Goal: Task Accomplishment & Management: Manage account settings

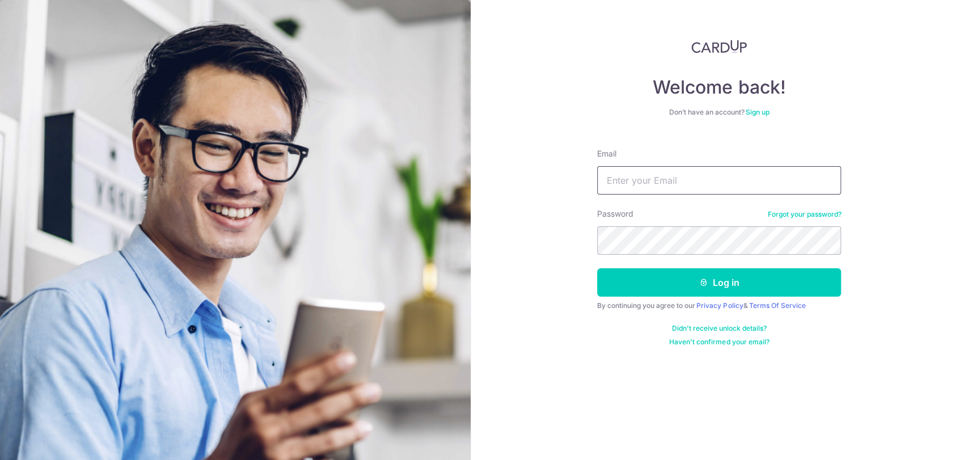
click at [668, 172] on input "Email" at bounding box center [719, 180] width 244 height 28
click at [660, 182] on input "Email" at bounding box center [719, 180] width 244 height 28
type input "[EMAIL_ADDRESS][DOMAIN_NAME]"
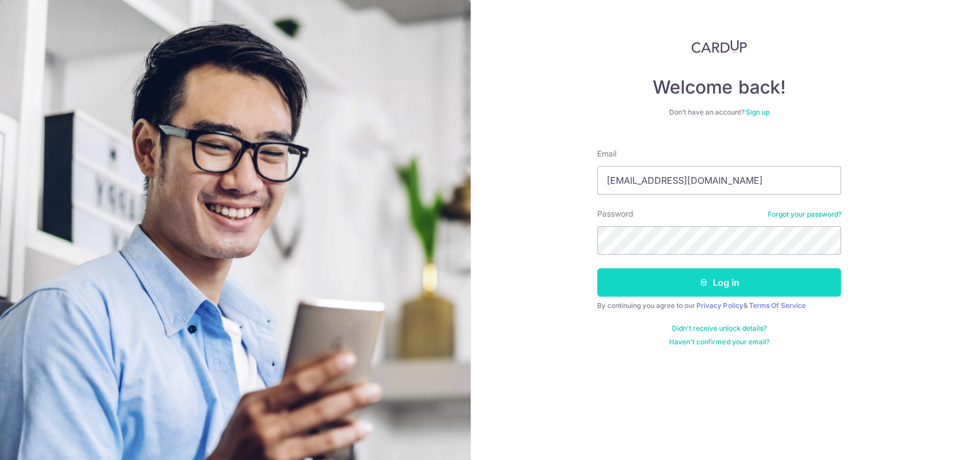
click at [640, 289] on button "Log in" at bounding box center [719, 282] width 244 height 28
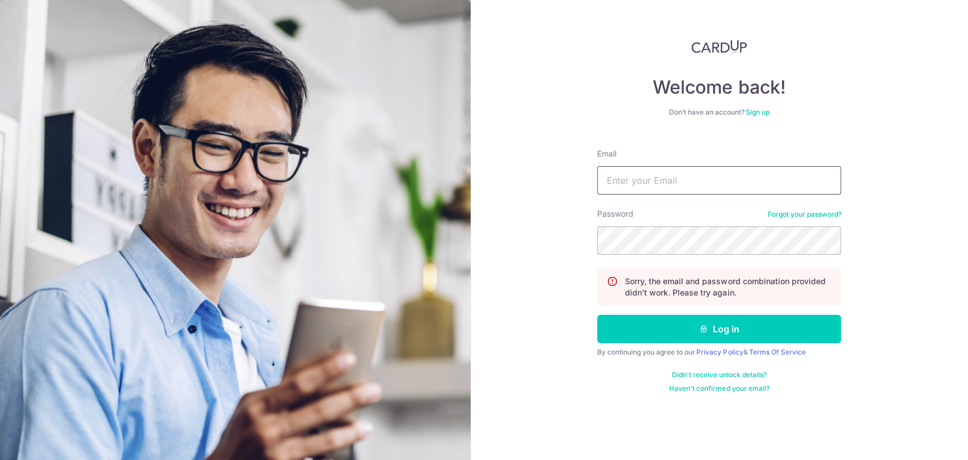
click at [661, 181] on input "Email" at bounding box center [719, 180] width 244 height 28
type input "[EMAIL_ADDRESS][DOMAIN_NAME]"
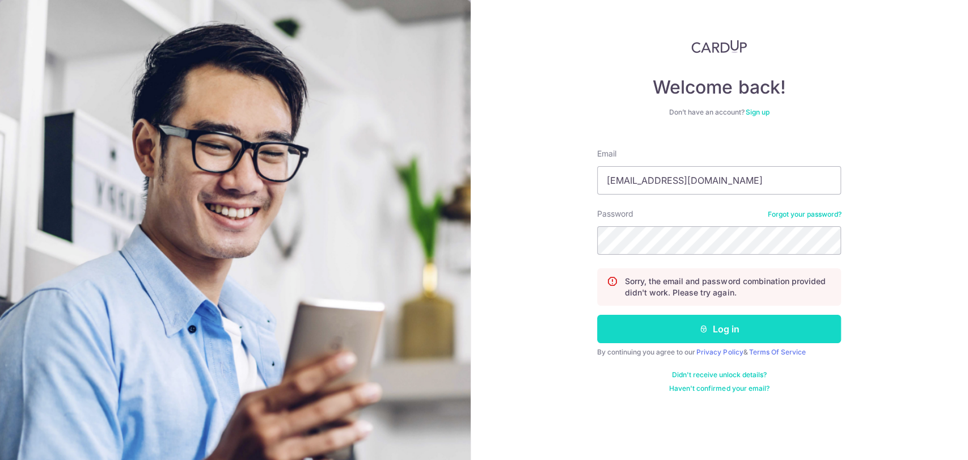
click at [639, 330] on button "Log in" at bounding box center [719, 329] width 244 height 28
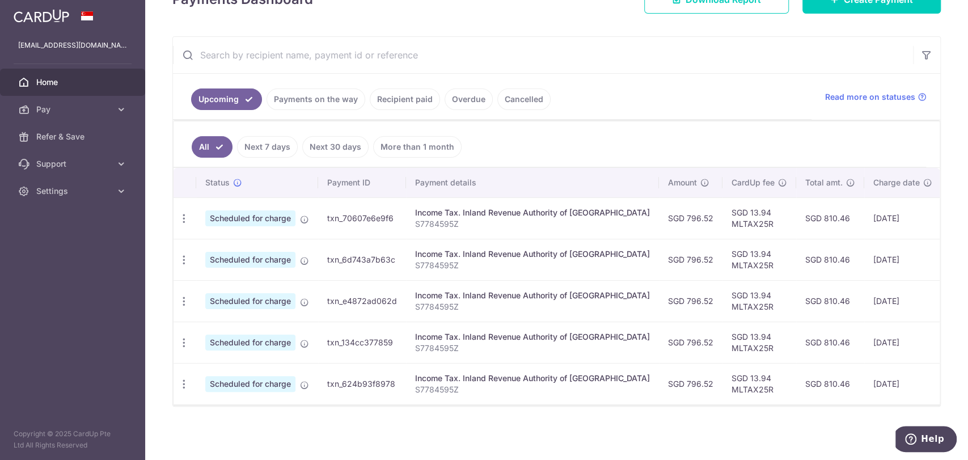
scroll to position [188, 0]
click at [185, 213] on icon "button" at bounding box center [184, 219] width 12 height 12
click at [374, 427] on div "× Pause Schedule Pause all future payments in this series Pause just this one p…" at bounding box center [556, 230] width 823 height 460
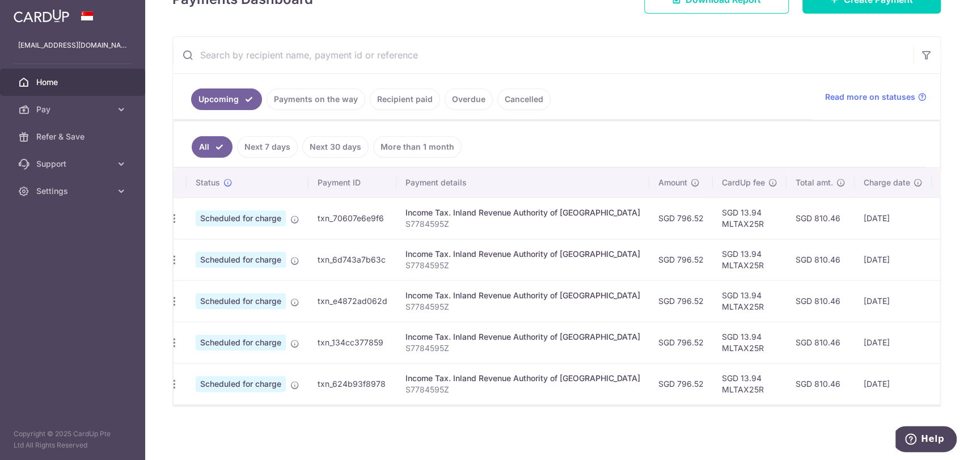
scroll to position [0, 0]
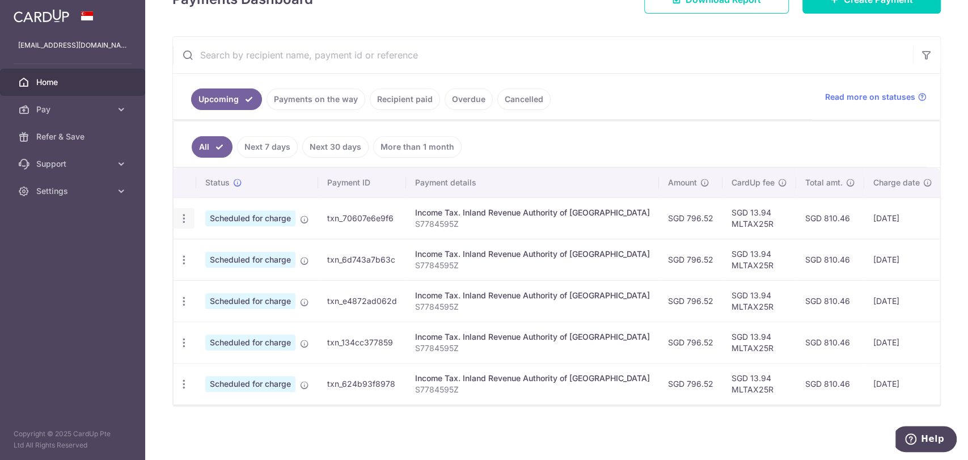
click at [181, 213] on icon "button" at bounding box center [184, 219] width 12 height 12
click at [245, 273] on span "Cancel payment" at bounding box center [244, 277] width 76 height 14
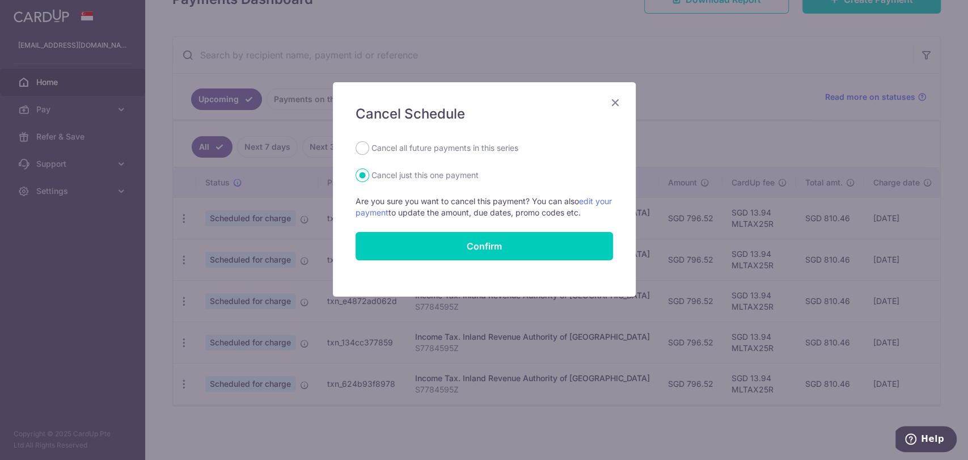
click at [373, 150] on label "Cancel all future payments in this series" at bounding box center [444, 148] width 147 height 14
click at [369, 150] on input "Cancel all future payments in this series" at bounding box center [362, 148] width 14 height 14
radio input "true"
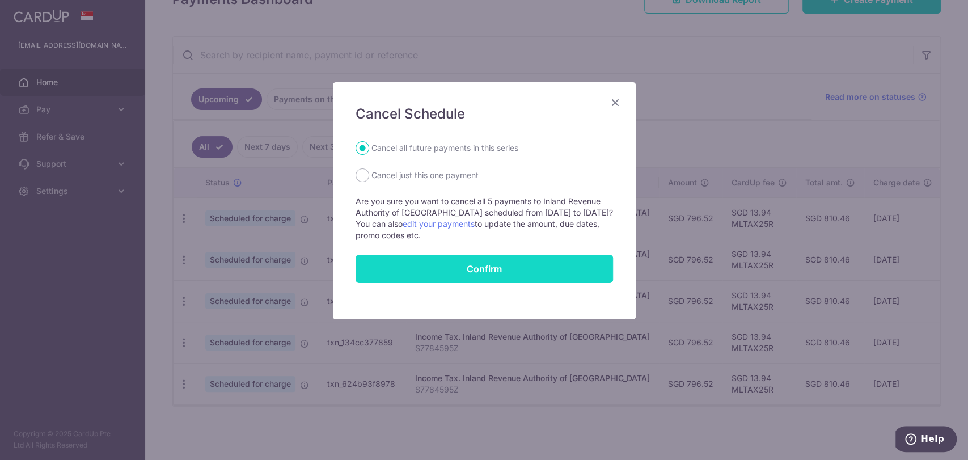
click at [440, 274] on button "Confirm" at bounding box center [483, 269] width 257 height 28
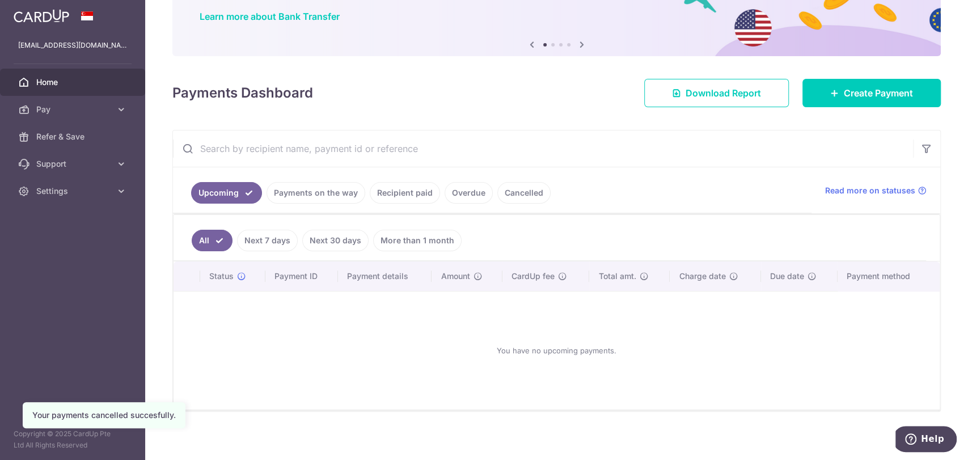
scroll to position [93, 0]
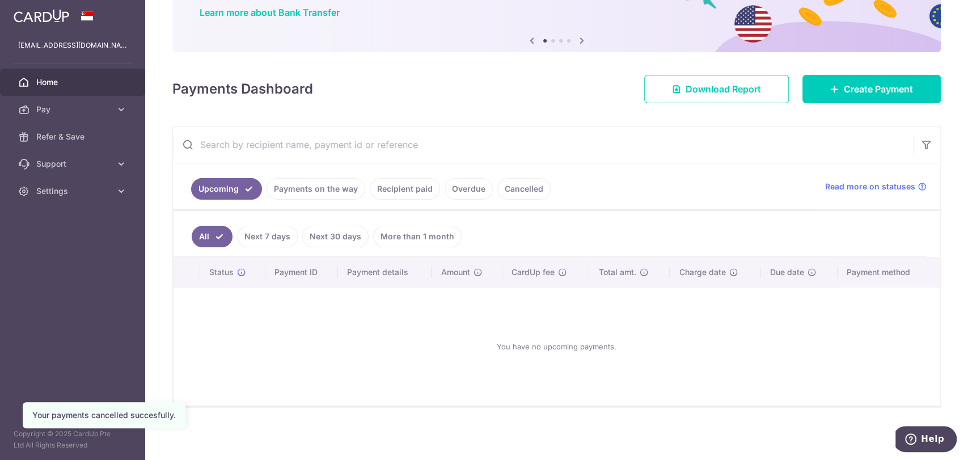
click at [44, 79] on span "Home" at bounding box center [73, 82] width 75 height 11
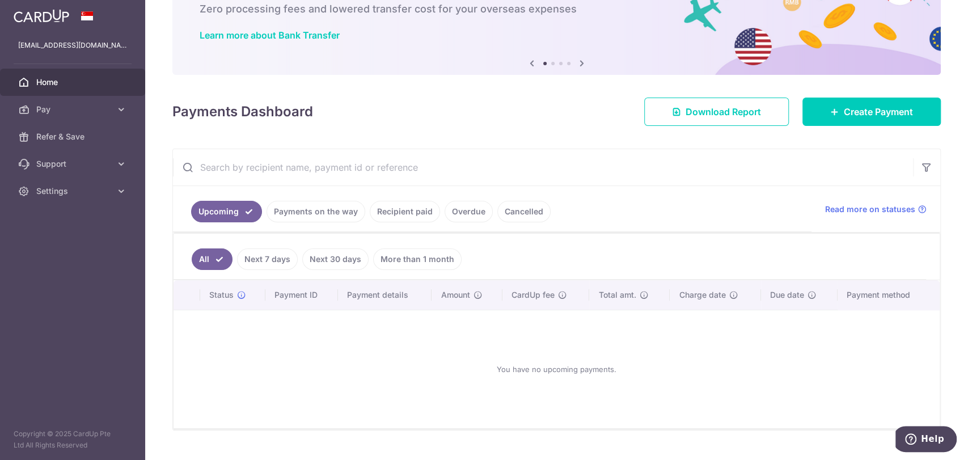
scroll to position [93, 0]
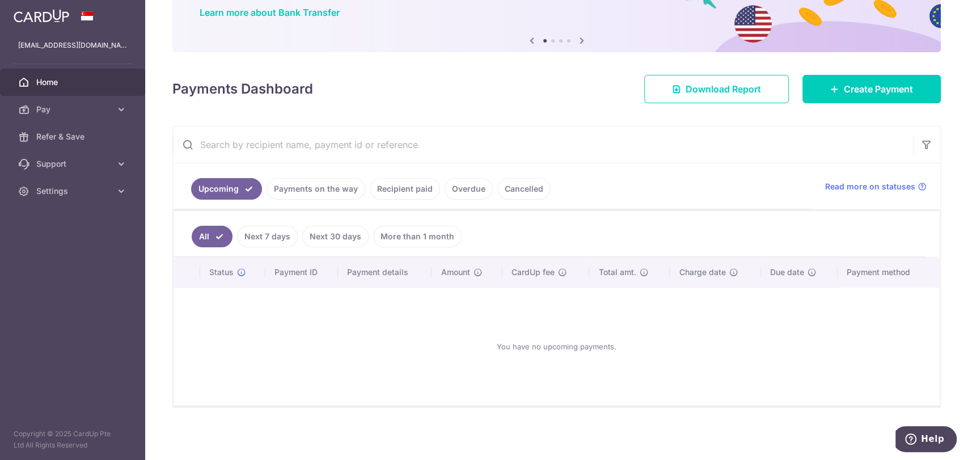
click at [342, 188] on link "Payments on the way" at bounding box center [315, 189] width 99 height 22
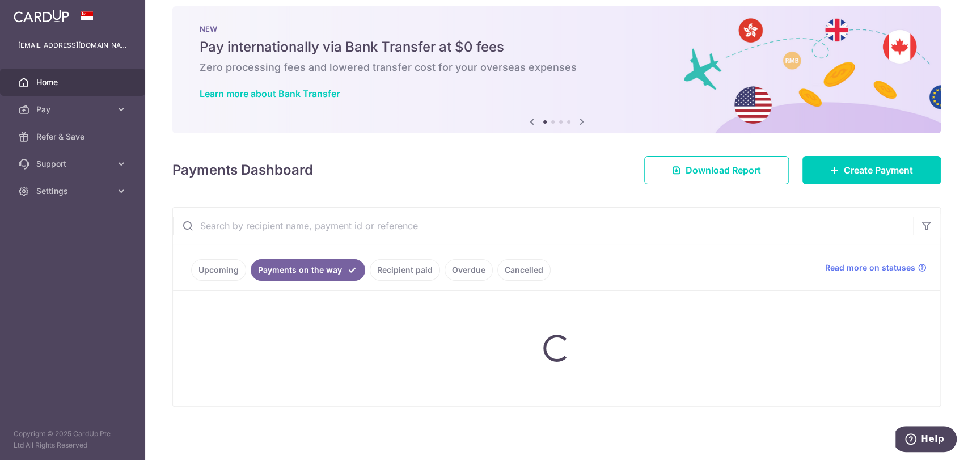
scroll to position [0, 0]
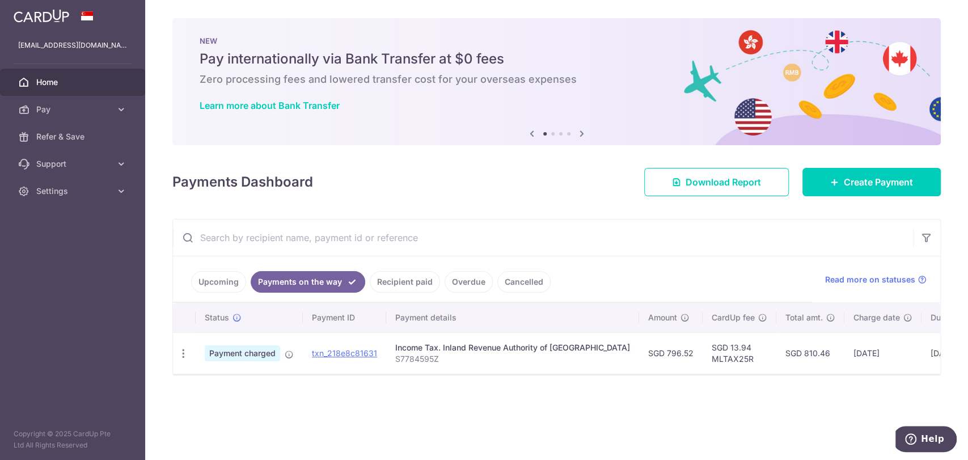
click at [399, 281] on link "Recipient paid" at bounding box center [405, 282] width 70 height 22
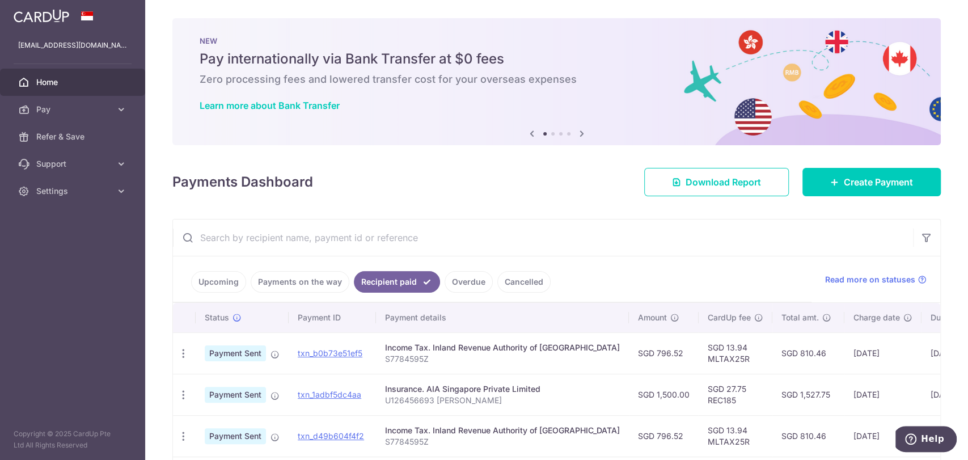
click at [304, 282] on link "Payments on the way" at bounding box center [300, 282] width 99 height 22
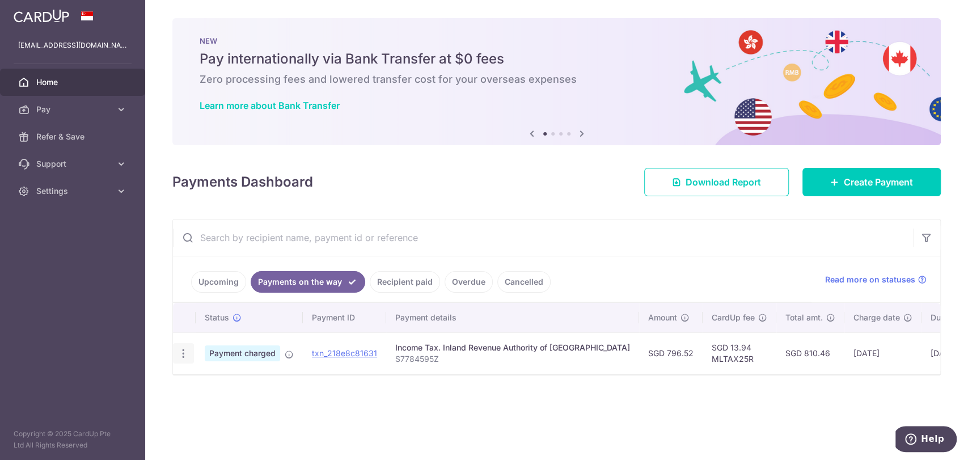
click at [181, 351] on icon "button" at bounding box center [183, 354] width 12 height 12
click at [442, 243] on input "text" at bounding box center [543, 237] width 740 height 36
click at [401, 283] on link "Recipient paid" at bounding box center [405, 282] width 70 height 22
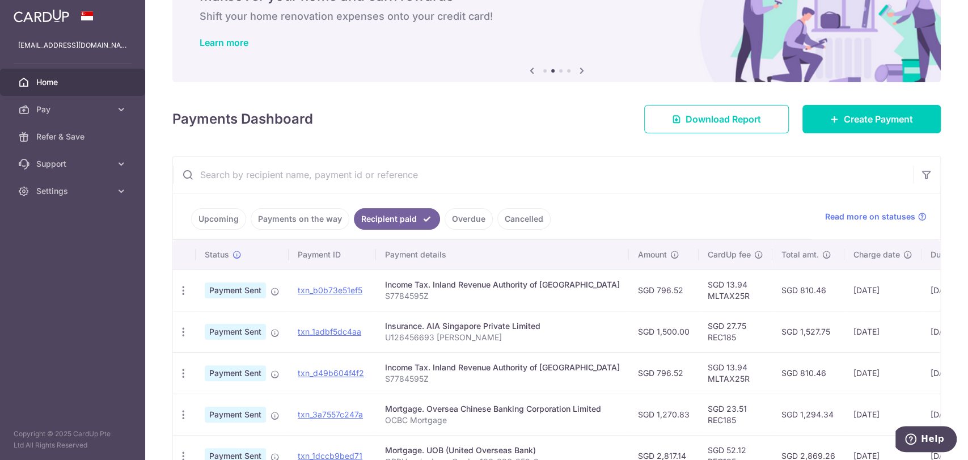
scroll to position [374, 0]
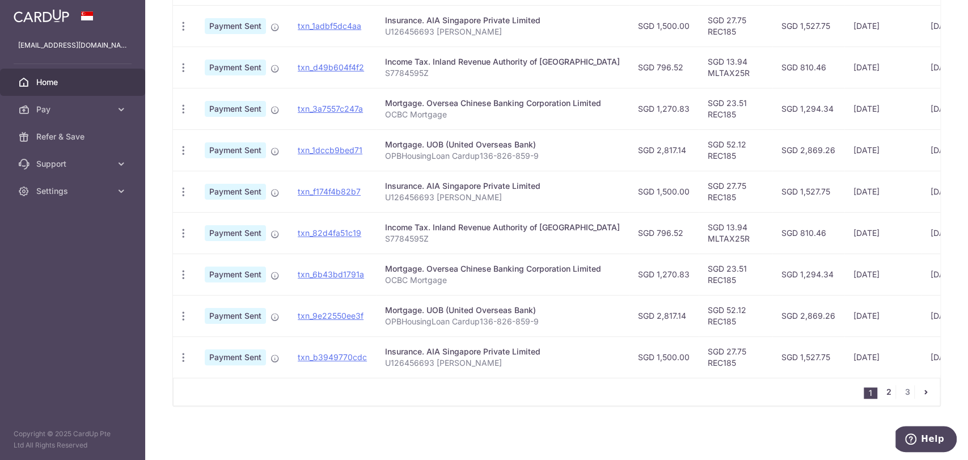
click at [882, 391] on link "2" at bounding box center [889, 392] width 14 height 14
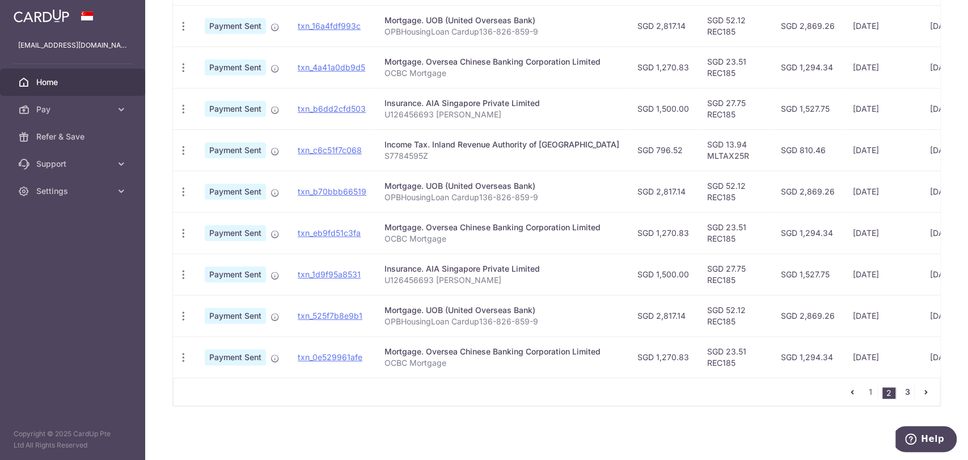
click at [903, 391] on link "3" at bounding box center [907, 392] width 14 height 14
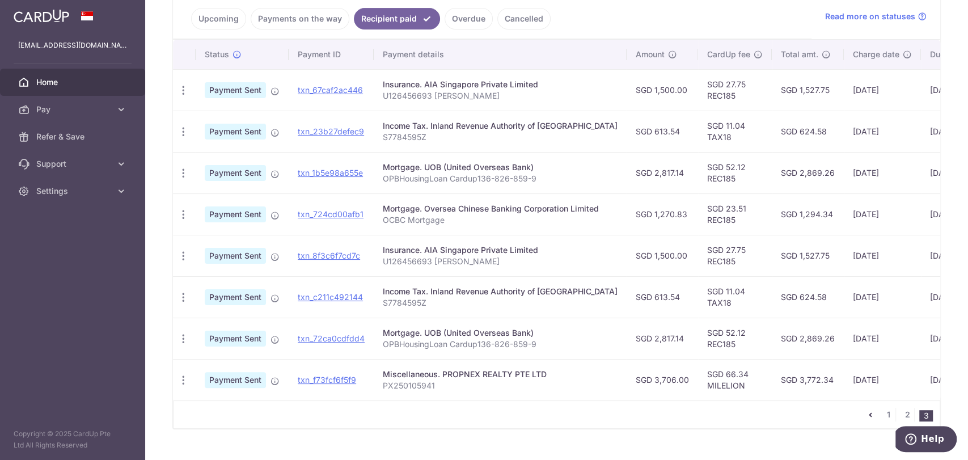
scroll to position [0, 0]
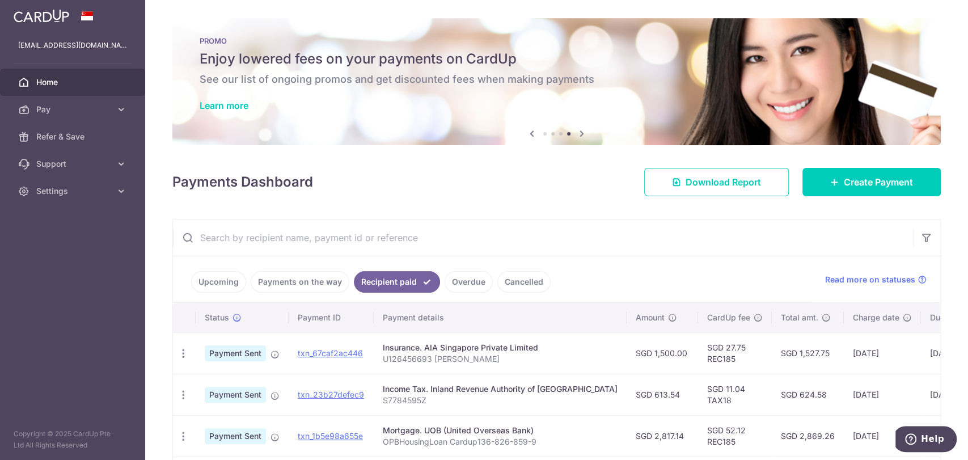
click at [48, 7] on link at bounding box center [41, 15] width 65 height 20
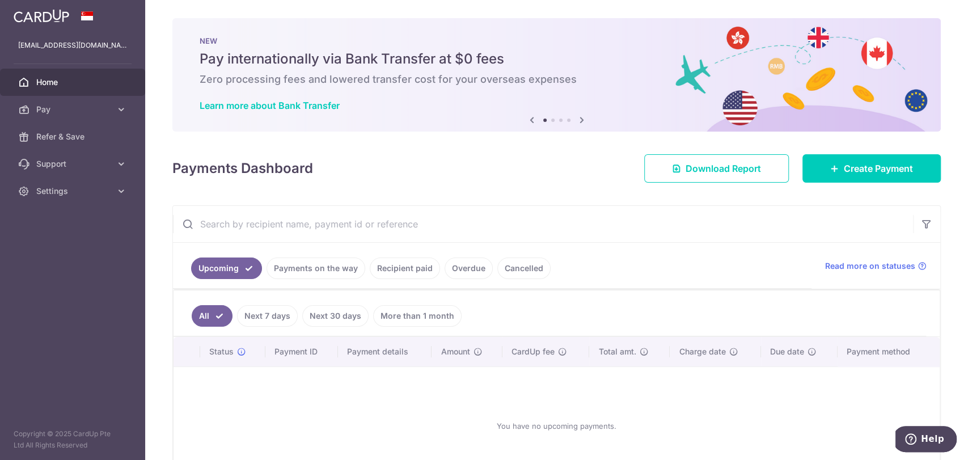
click at [86, 14] on span at bounding box center [88, 15] width 14 height 9
click at [63, 187] on span "Settings" at bounding box center [73, 190] width 75 height 11
click at [50, 245] on span "Logout" at bounding box center [73, 245] width 75 height 11
